Goal: Transaction & Acquisition: Subscribe to service/newsletter

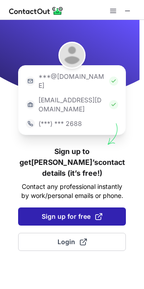
click at [77, 212] on span "Sign up for free" at bounding box center [72, 216] width 61 height 9
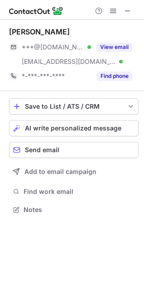
scroll to position [204, 144]
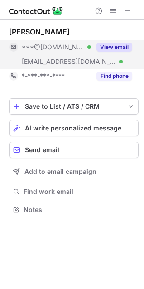
click at [118, 49] on button "View email" at bounding box center [115, 47] width 36 height 9
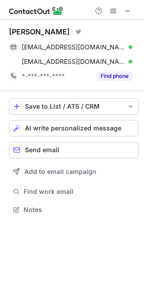
click at [102, 117] on div "Save to List / ATS / CRM List Select Lever Connect Greenhouse Connect Salesforc…" at bounding box center [74, 157] width 130 height 132
click at [101, 111] on button "Save to List / ATS / CRM" at bounding box center [74, 106] width 130 height 16
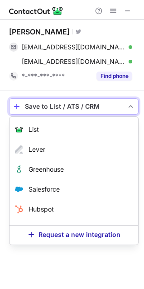
click at [101, 111] on button "Save to List / ATS / CRM" at bounding box center [74, 106] width 130 height 16
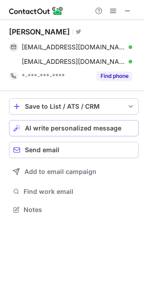
click at [101, 122] on button "AI write personalized message" at bounding box center [74, 128] width 130 height 16
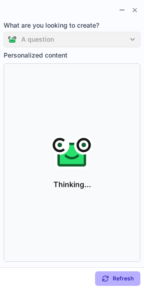
click at [133, 39] on div "A question" at bounding box center [72, 39] width 137 height 15
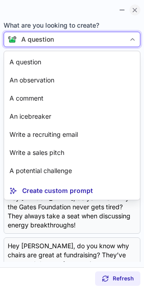
click at [140, 8] on button at bounding box center [135, 10] width 11 height 11
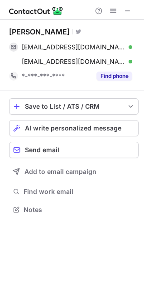
click at [139, 10] on div at bounding box center [72, 10] width 144 height 20
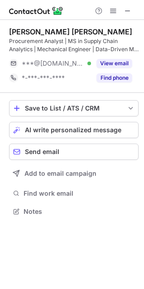
scroll to position [205, 144]
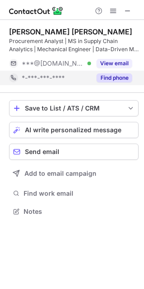
click at [108, 78] on button "Find phone" at bounding box center [115, 77] width 36 height 9
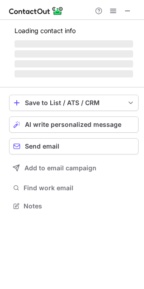
scroll to position [197, 144]
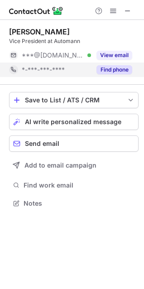
click at [106, 75] on div "Find phone" at bounding box center [111, 70] width 41 height 15
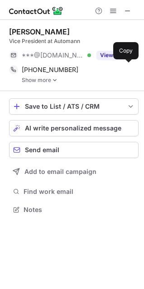
scroll to position [204, 144]
